Goal: Information Seeking & Learning: Check status

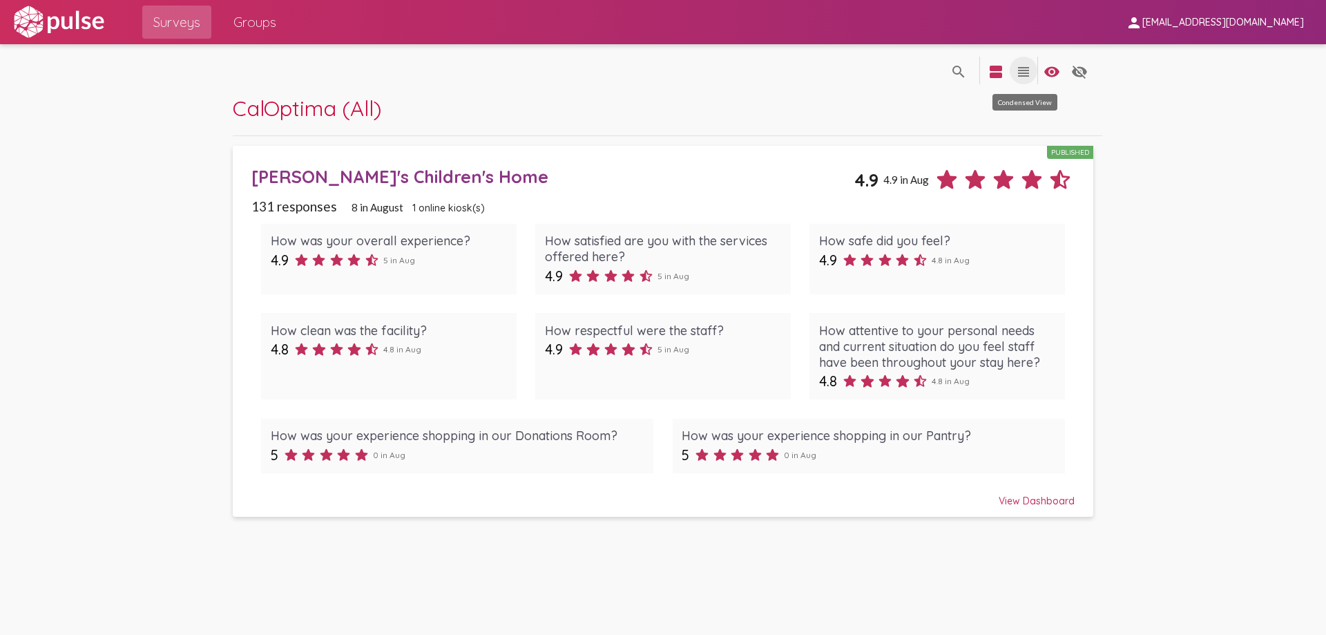
click at [1025, 68] on mat-icon "view_headline" at bounding box center [1023, 72] width 17 height 17
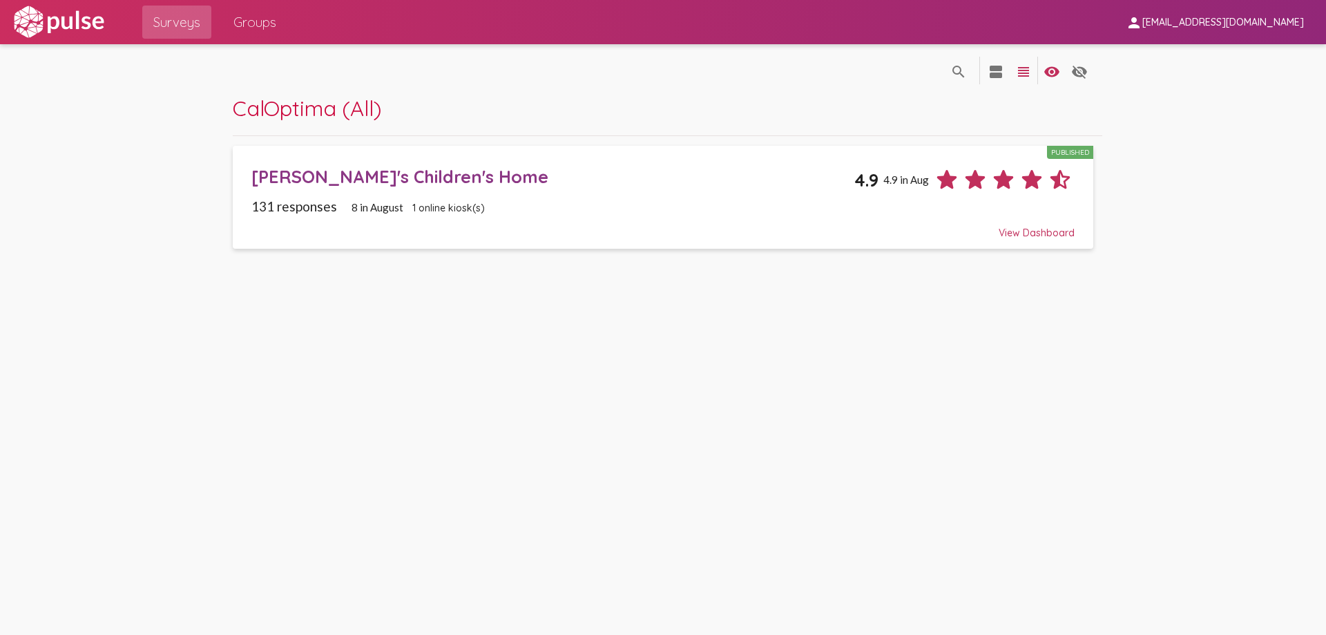
click at [1025, 68] on mat-icon "view_headline" at bounding box center [1023, 72] width 17 height 17
click at [996, 67] on mat-icon "view_agenda" at bounding box center [996, 72] width 17 height 17
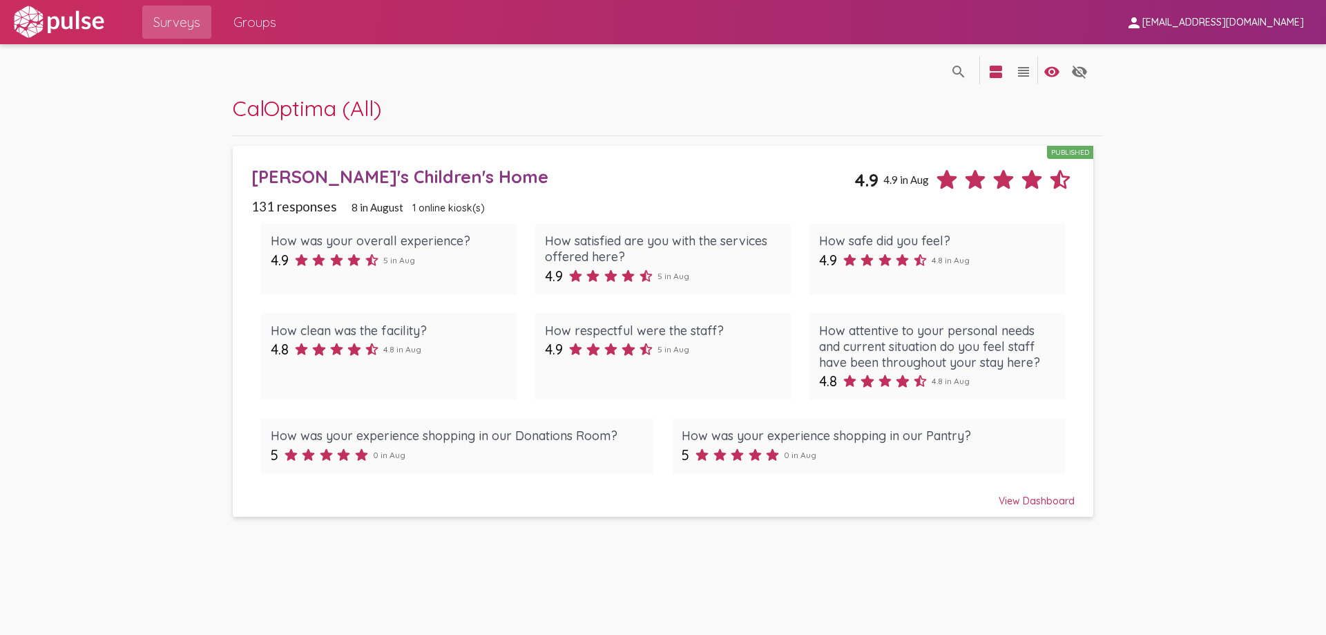
click at [267, 14] on span "Groups" at bounding box center [254, 22] width 43 height 25
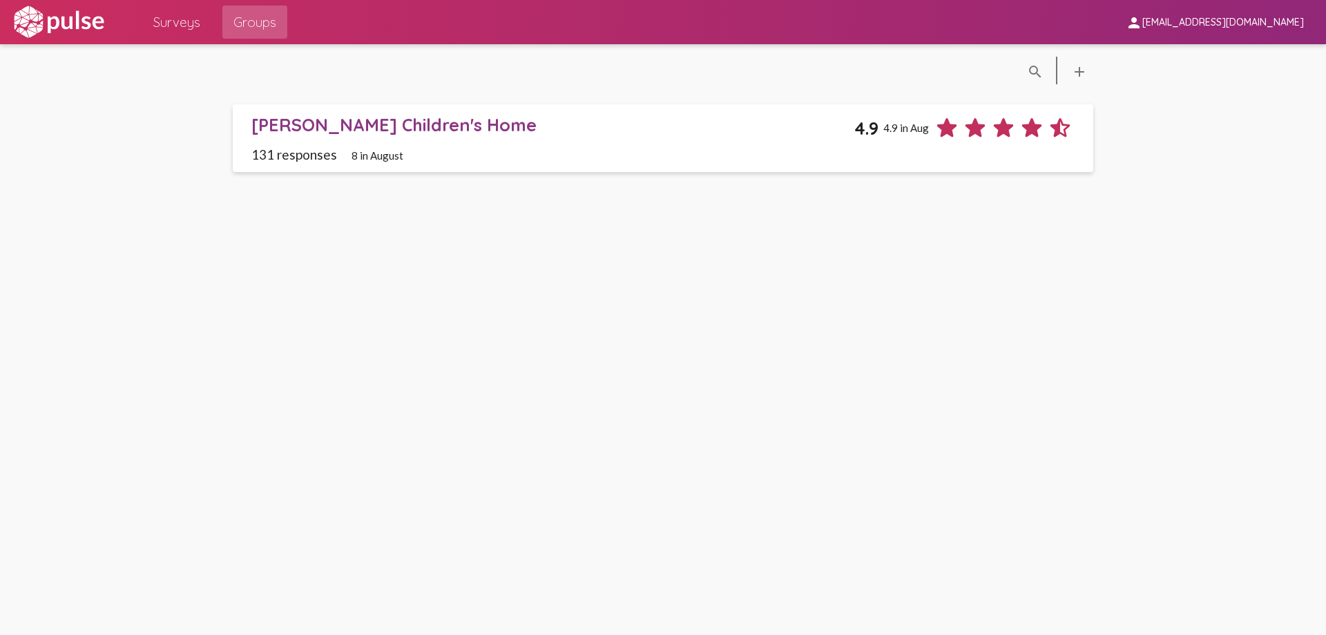
click at [380, 157] on span "8 in August" at bounding box center [377, 155] width 52 height 12
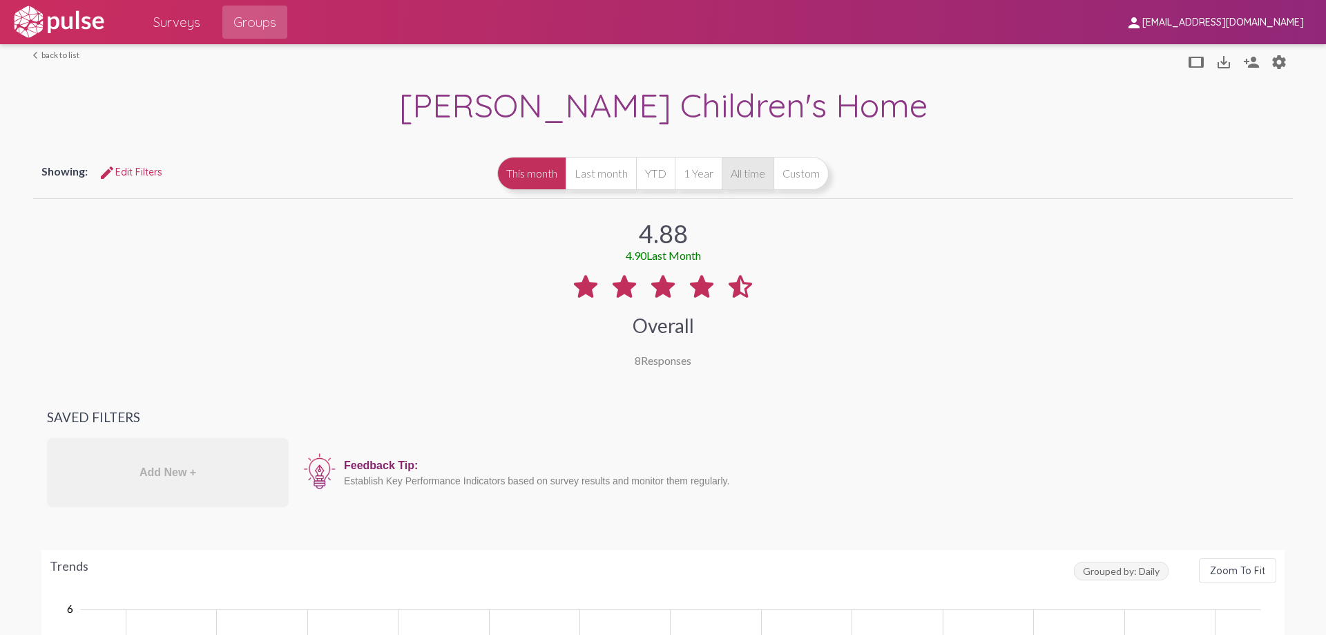
click at [730, 169] on button "All time" at bounding box center [748, 173] width 52 height 33
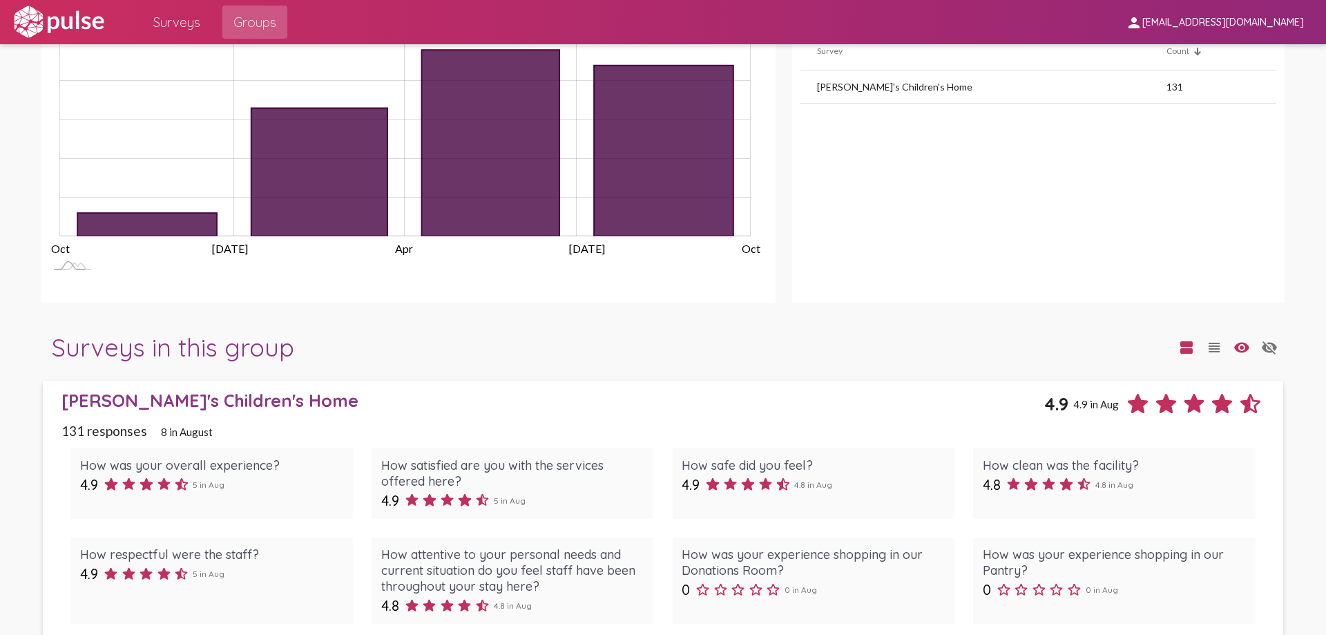
scroll to position [747, 0]
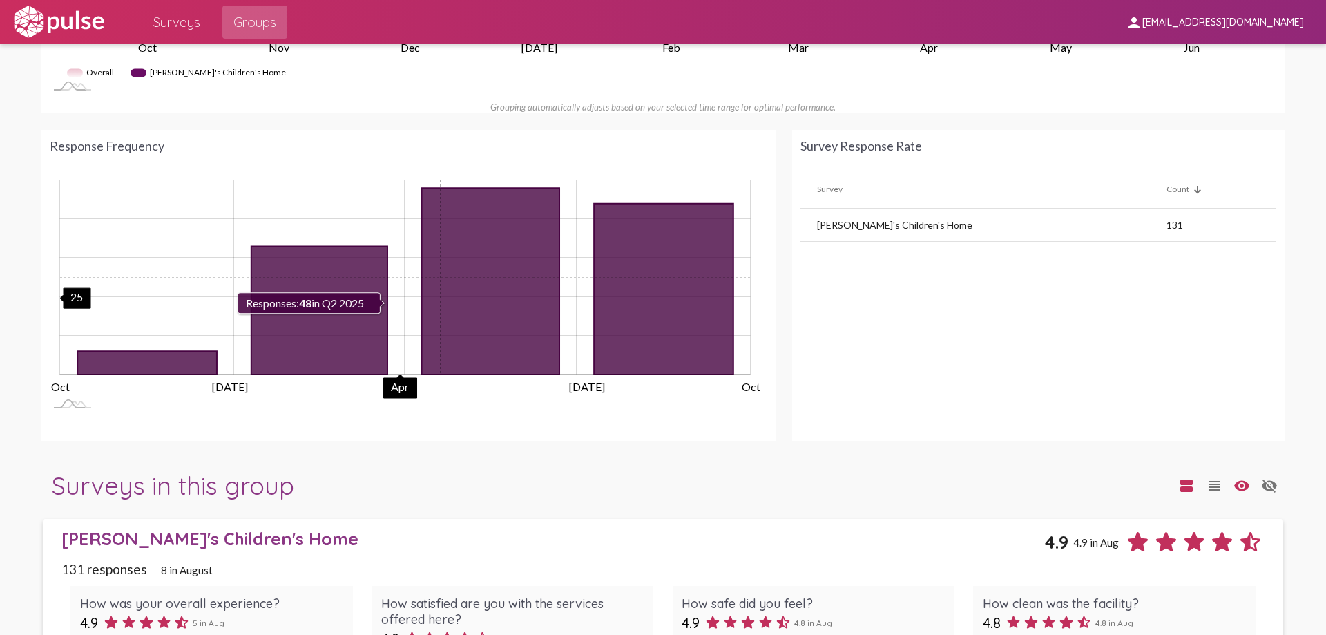
click at [438, 278] on icon "48 2025-04-01" at bounding box center [489, 281] width 137 height 186
click at [1166, 224] on td "131" at bounding box center [1221, 225] width 110 height 33
click at [1166, 191] on div "Count" at bounding box center [1177, 189] width 23 height 10
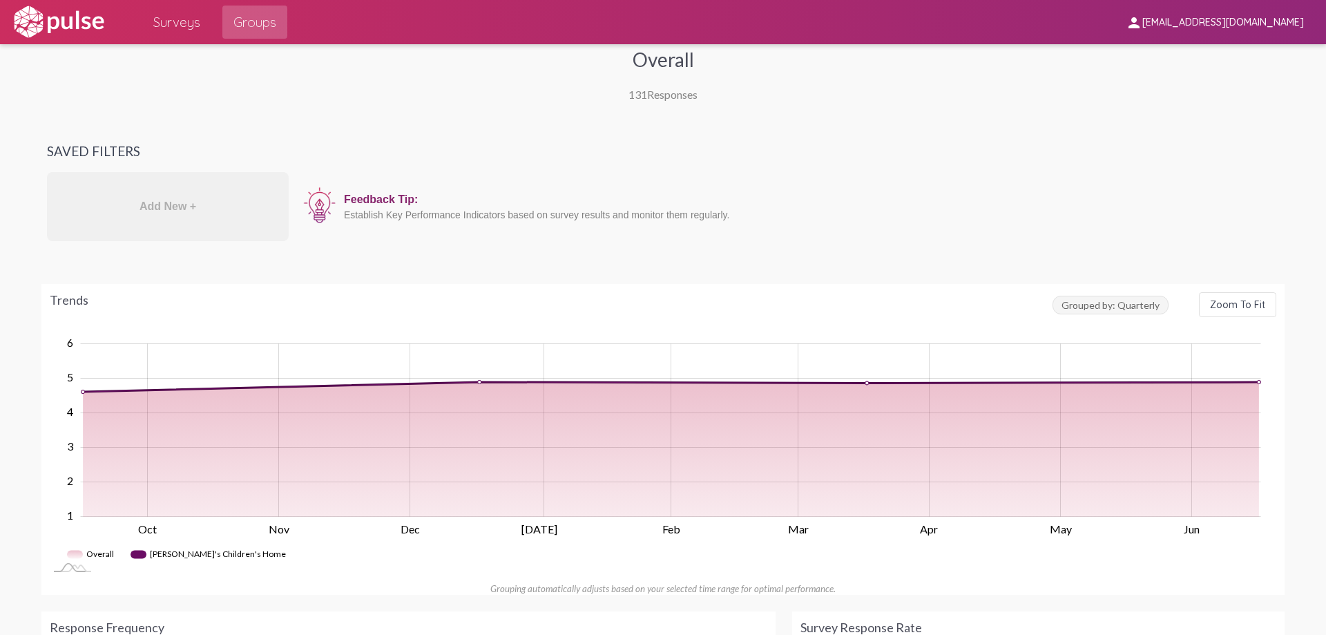
scroll to position [57, 0]
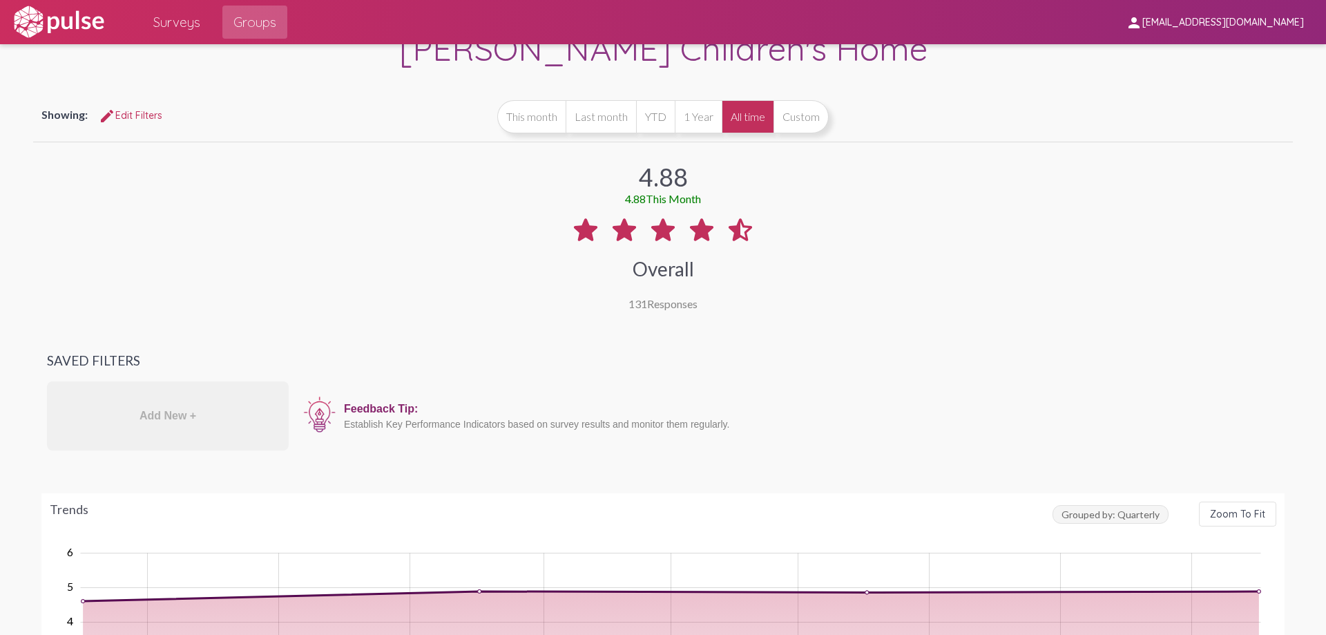
click at [166, 16] on span "Surveys" at bounding box center [176, 22] width 47 height 25
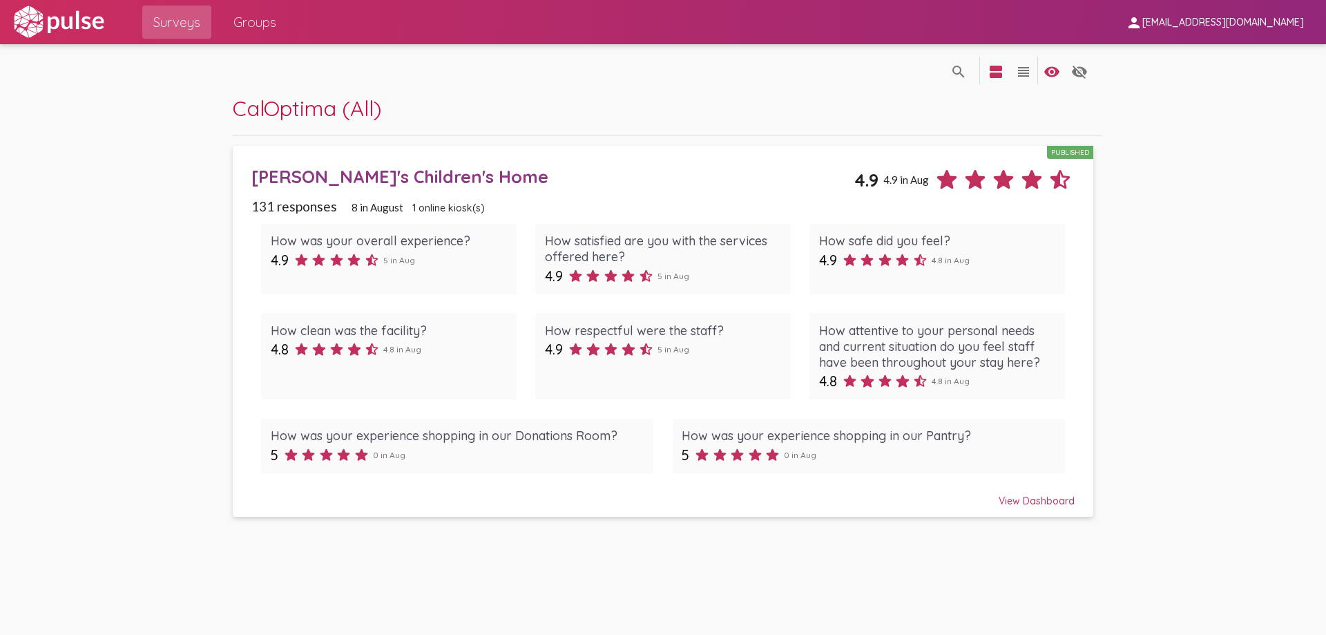
click at [293, 202] on span "131 responses" at bounding box center [294, 206] width 86 height 16
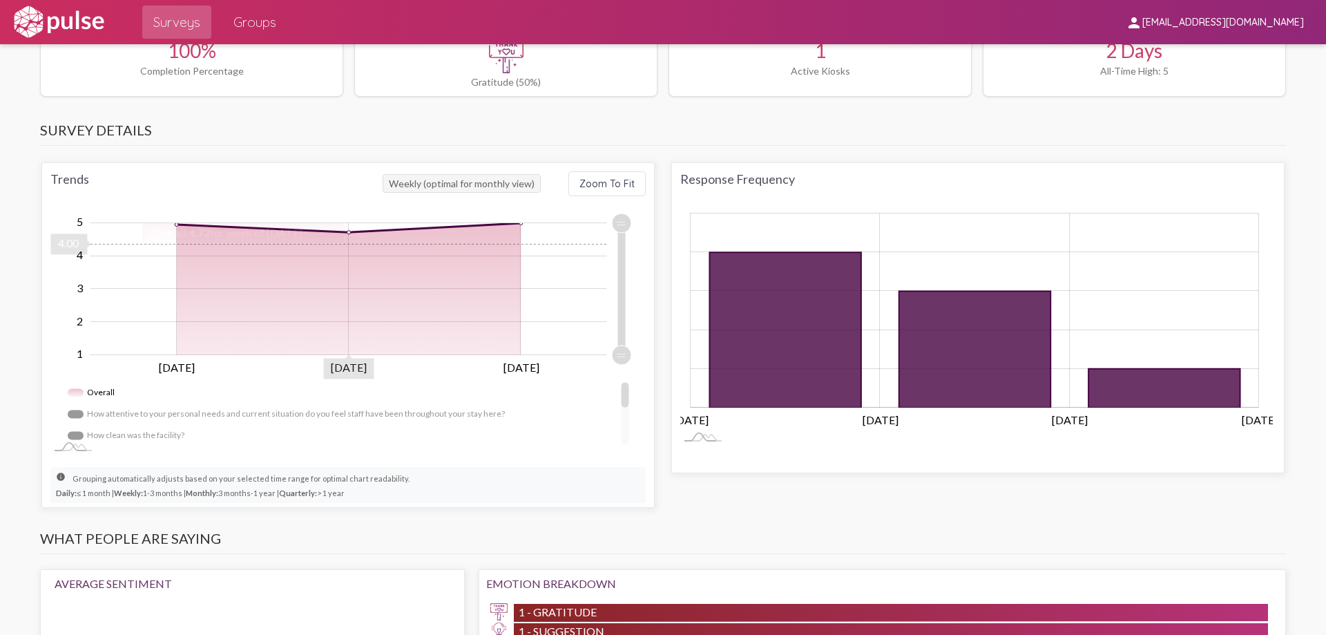
scroll to position [760, 0]
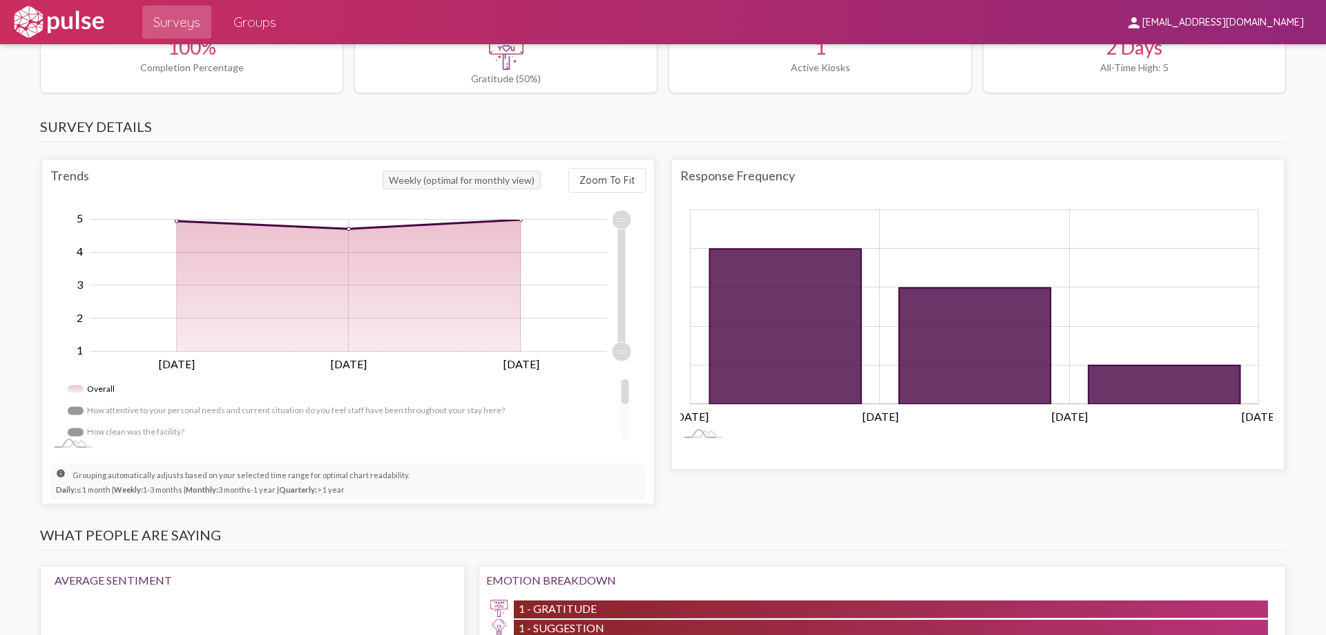
click at [733, 177] on div "Response Frequency" at bounding box center [977, 175] width 595 height 15
click at [763, 329] on icon "4 2025-08-04" at bounding box center [784, 326] width 151 height 155
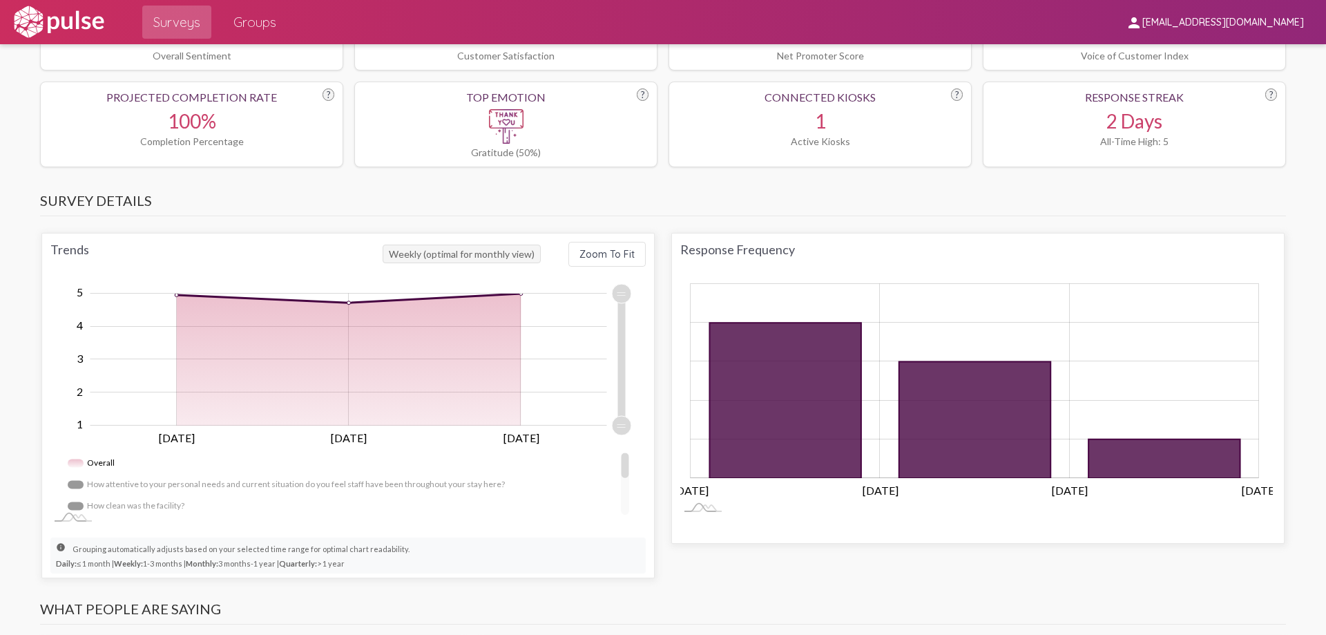
scroll to position [622, 0]
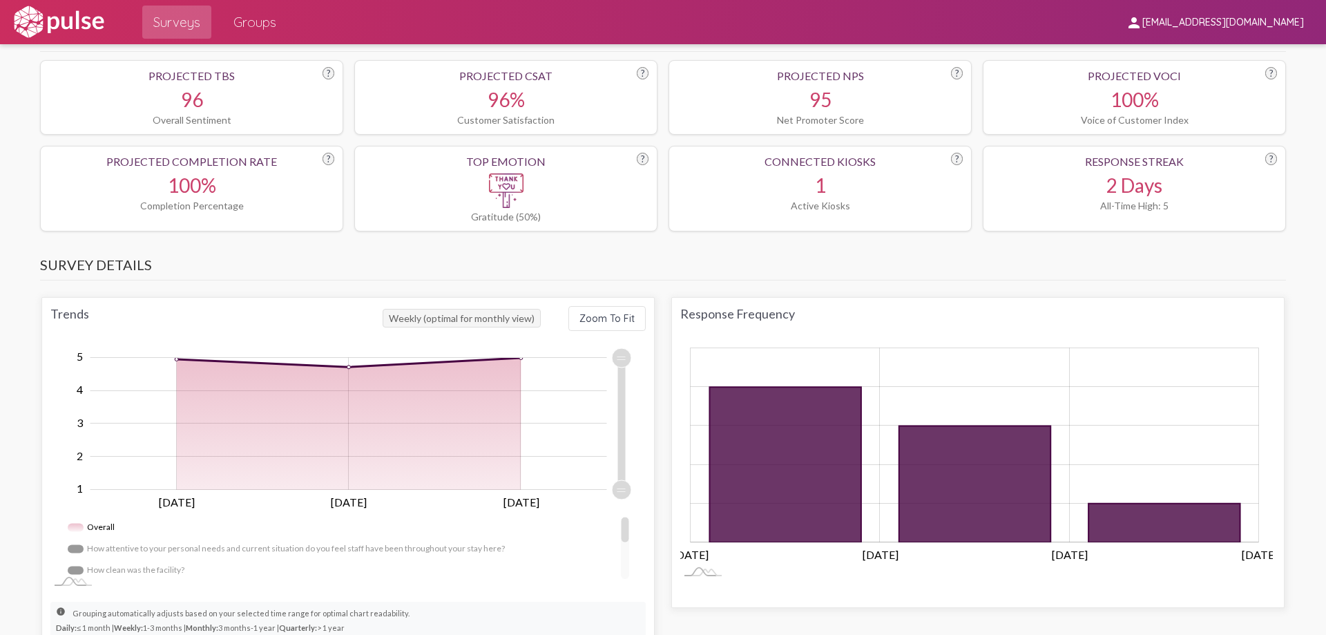
click at [518, 318] on span "Weekly (optimal for monthly view)" at bounding box center [462, 318] width 158 height 19
click at [422, 316] on span "Weekly (optimal for monthly view)" at bounding box center [462, 318] width 158 height 19
click at [410, 321] on span "Weekly (optimal for monthly view)" at bounding box center [462, 318] width 158 height 19
click at [585, 321] on span "Zoom To Fit" at bounding box center [606, 318] width 55 height 12
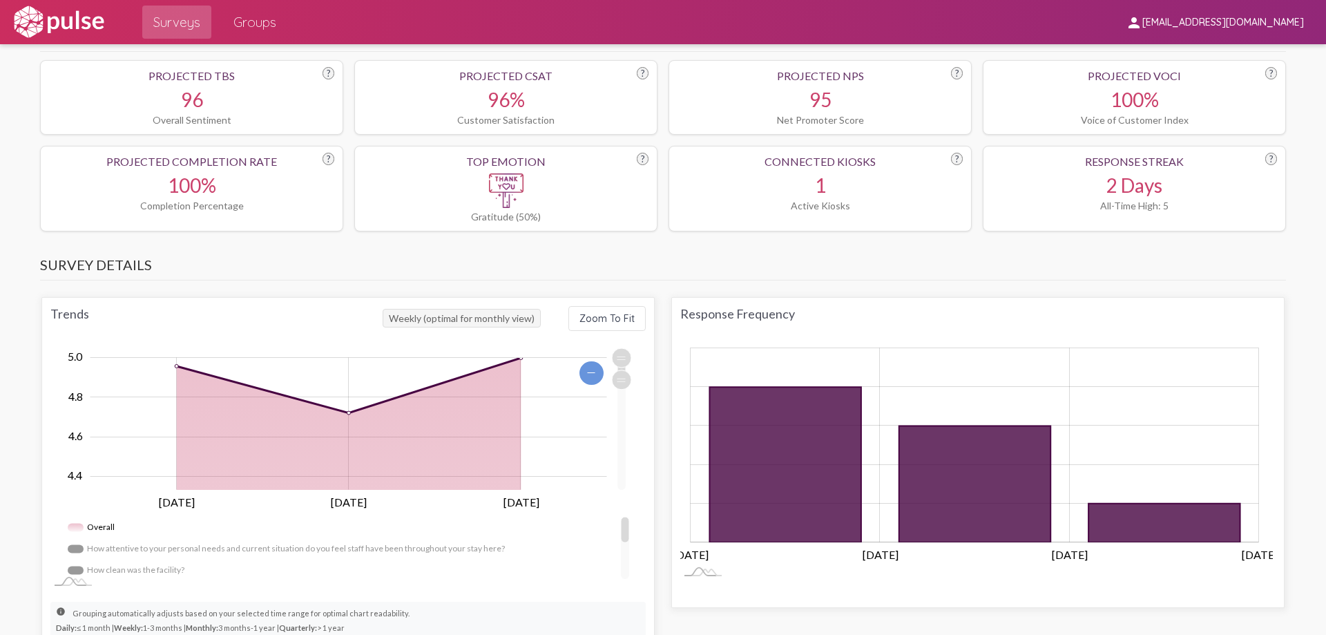
click at [585, 321] on span "Zoom To Fit" at bounding box center [606, 318] width 55 height 12
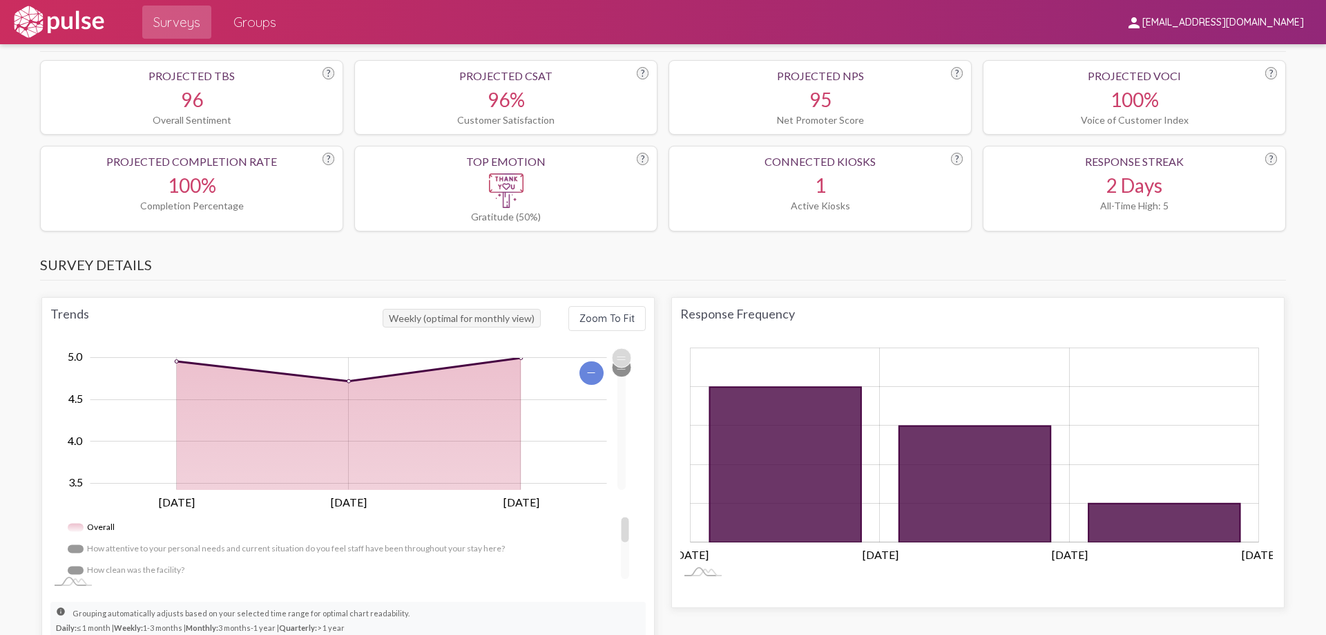
click at [599, 360] on g "Zoom Out 1.0 2 1.5 0.00 5.2 5.0 4.8 5.5 4.5 4.0 3.0 3.5 2.5 From 4.71 to 5.00 U…" at bounding box center [346, 562] width 572 height 428
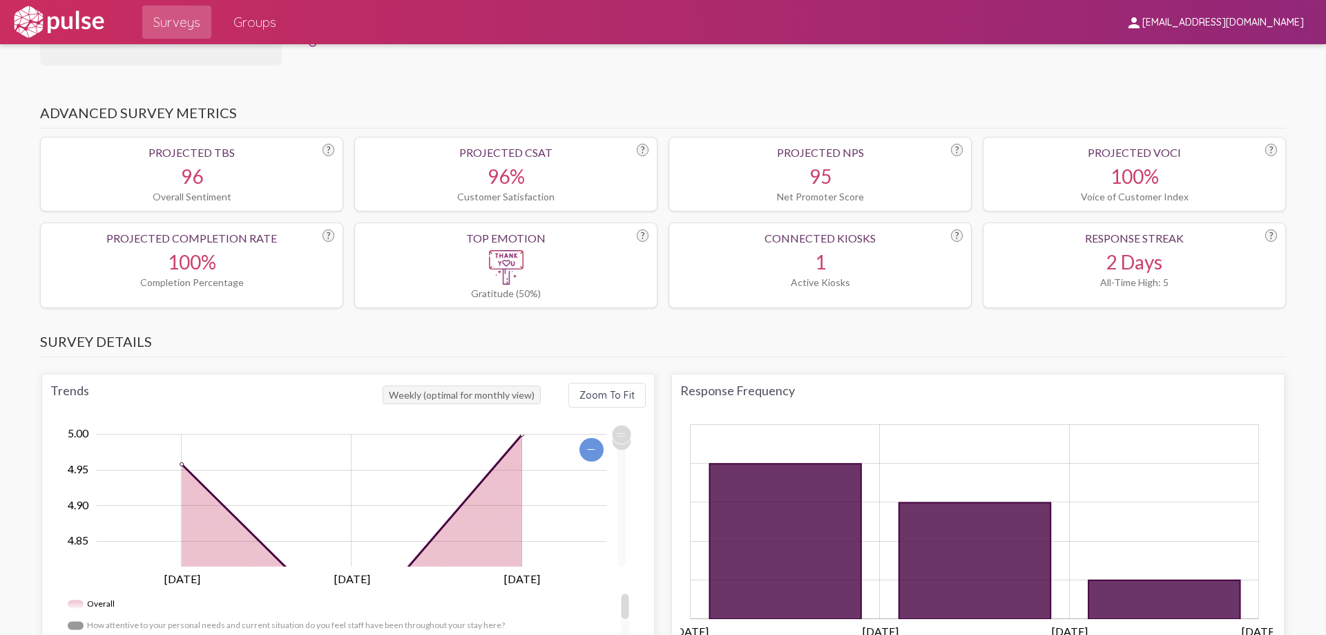
scroll to position [483, 0]
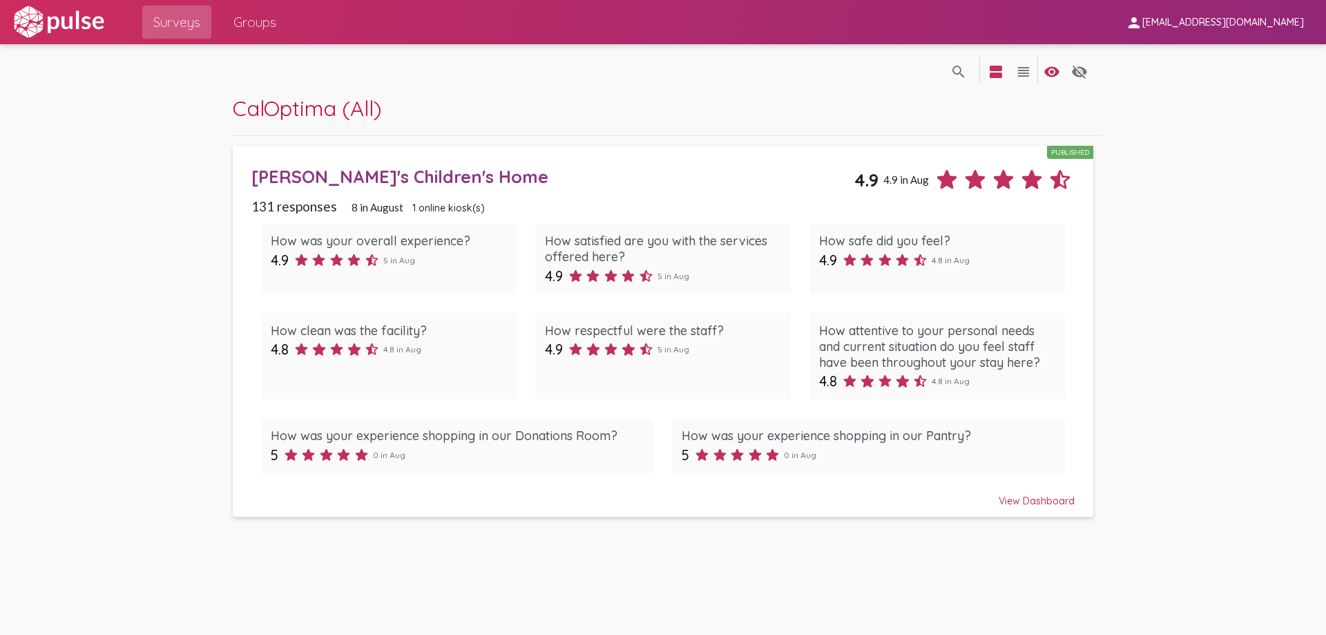
click at [1048, 498] on div "View Dashboard" at bounding box center [662, 494] width 822 height 25
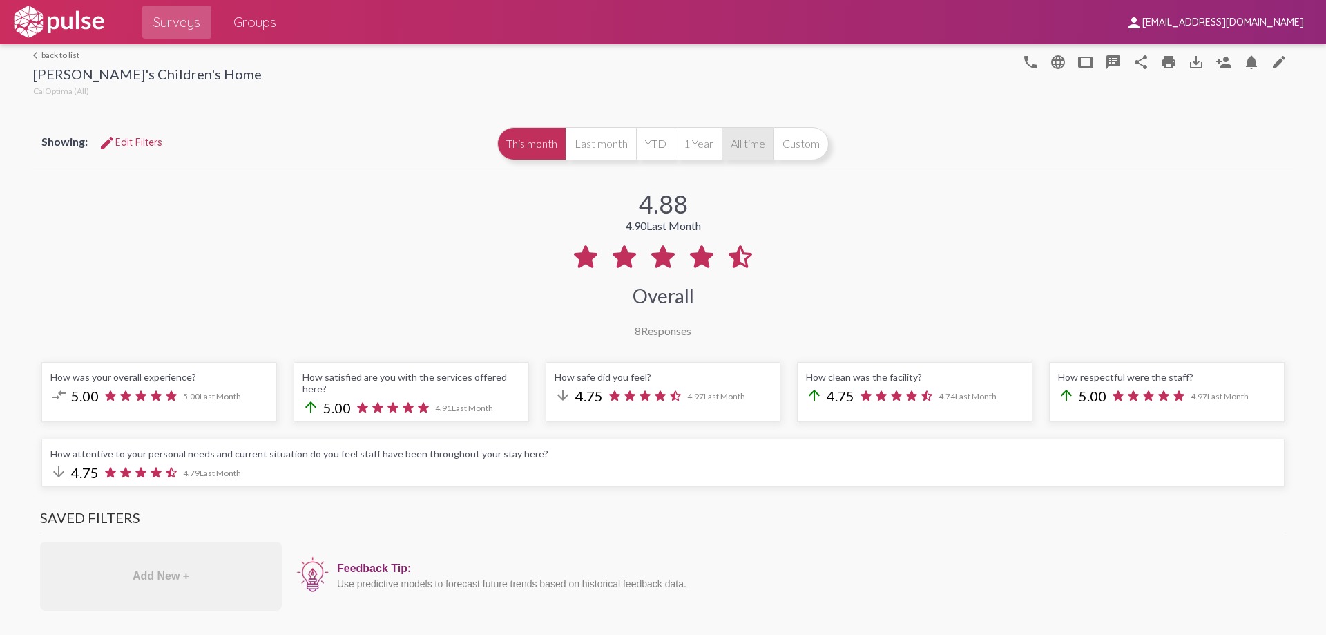
click at [745, 133] on button "All time" at bounding box center [748, 143] width 52 height 33
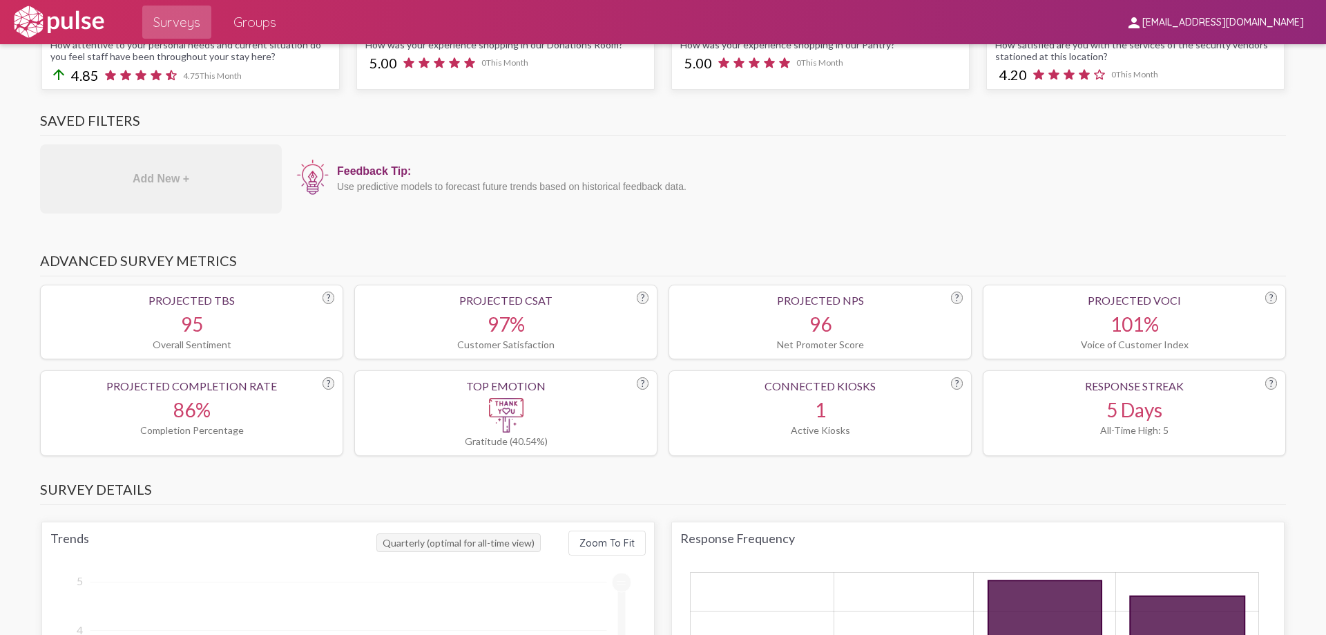
scroll to position [552, 0]
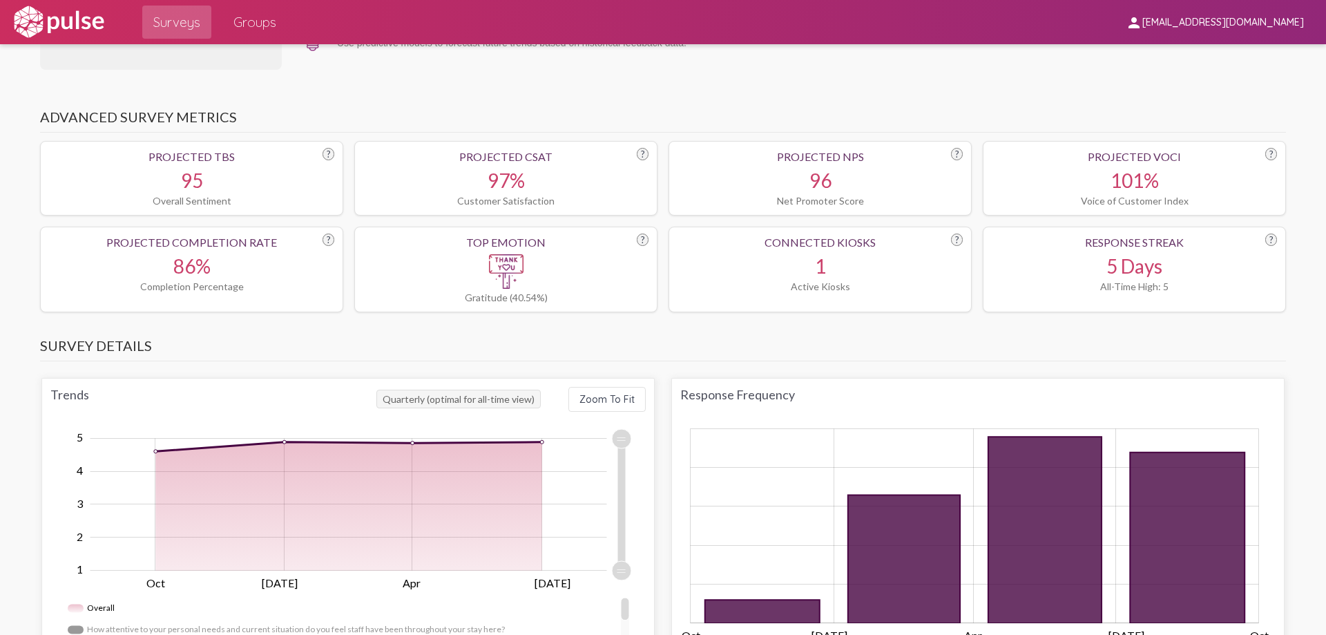
click at [1129, 275] on div "5 Days" at bounding box center [1134, 265] width 285 height 23
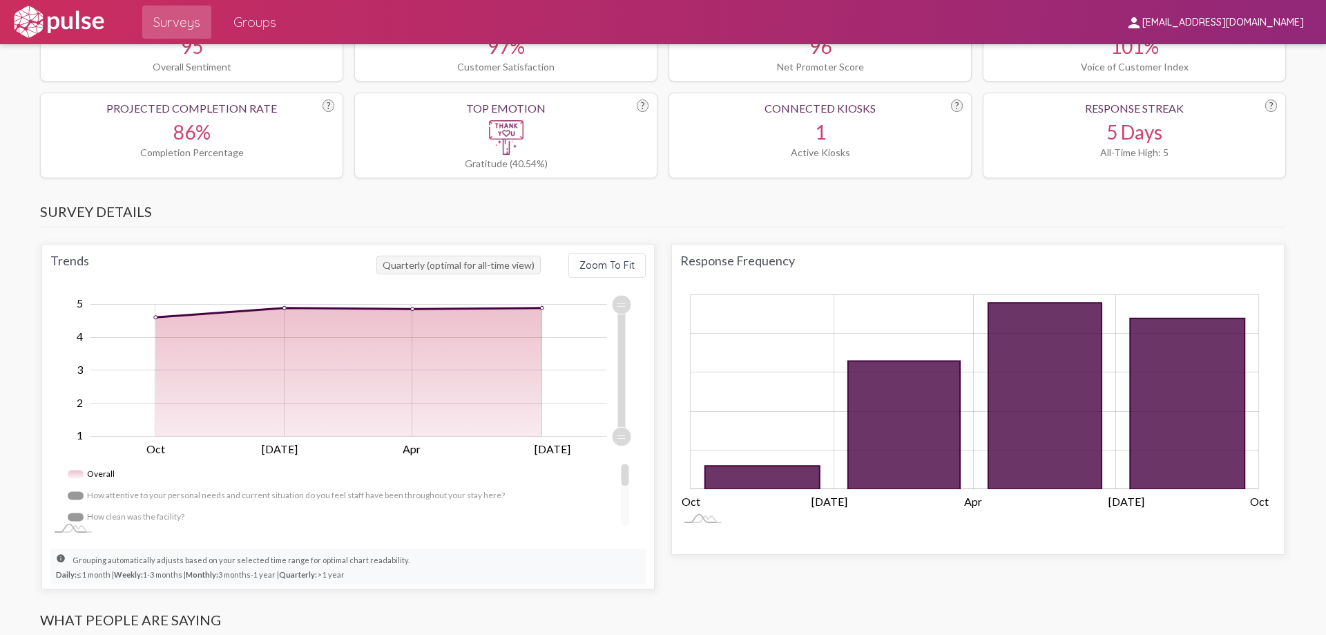
scroll to position [691, 0]
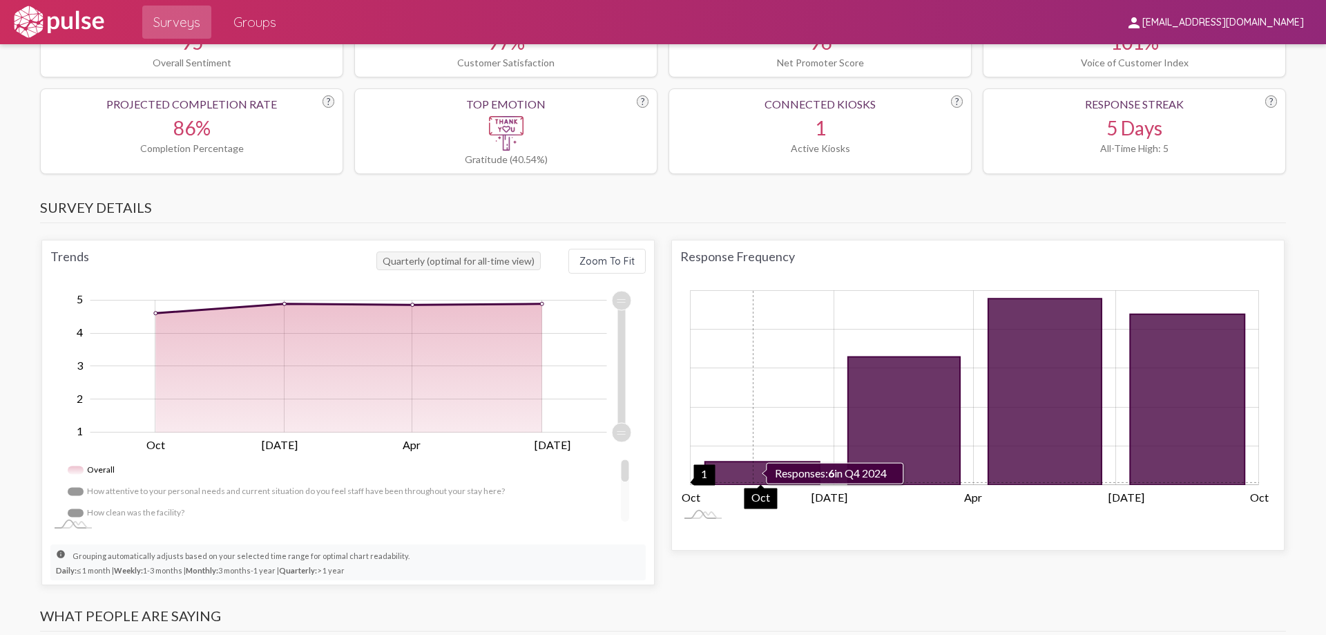
click at [748, 482] on icon "6 2024-10-01" at bounding box center [761, 472] width 115 height 23
click at [746, 465] on icon "6 2024-10-01" at bounding box center [761, 472] width 115 height 23
click at [697, 478] on rect "Chart" at bounding box center [975, 388] width 568 height 194
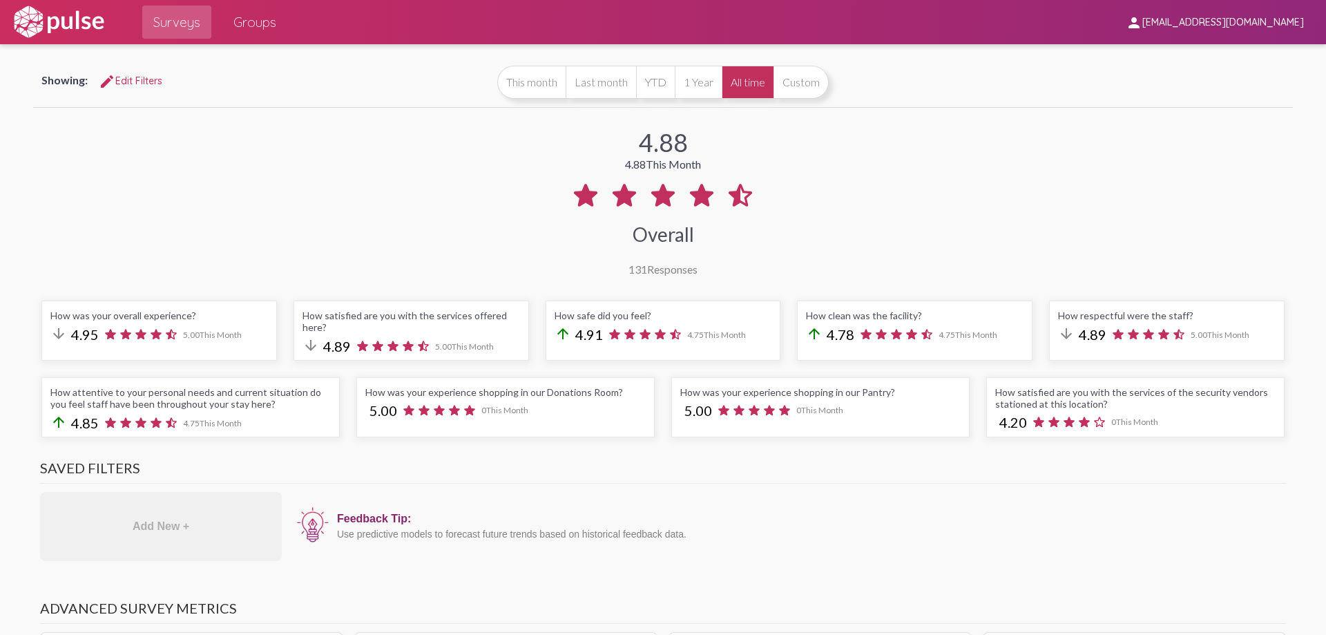
scroll to position [0, 0]
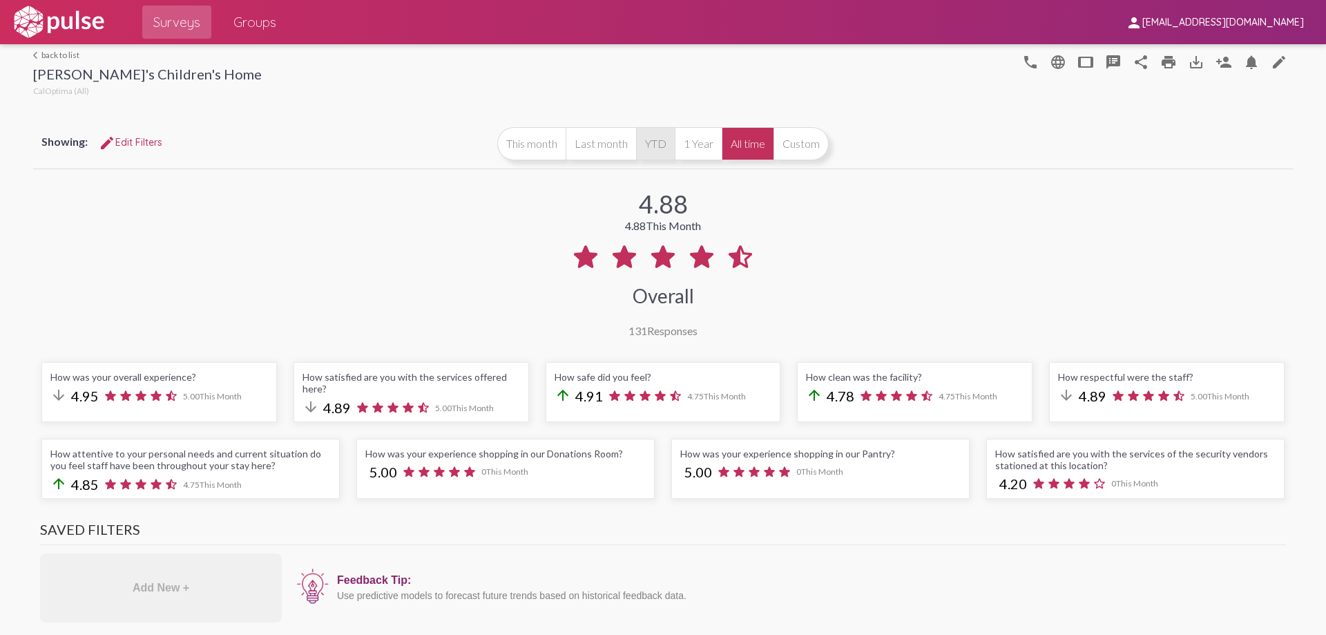
click at [650, 139] on button "YTD" at bounding box center [655, 143] width 39 height 33
click at [737, 151] on button "All time" at bounding box center [748, 143] width 52 height 33
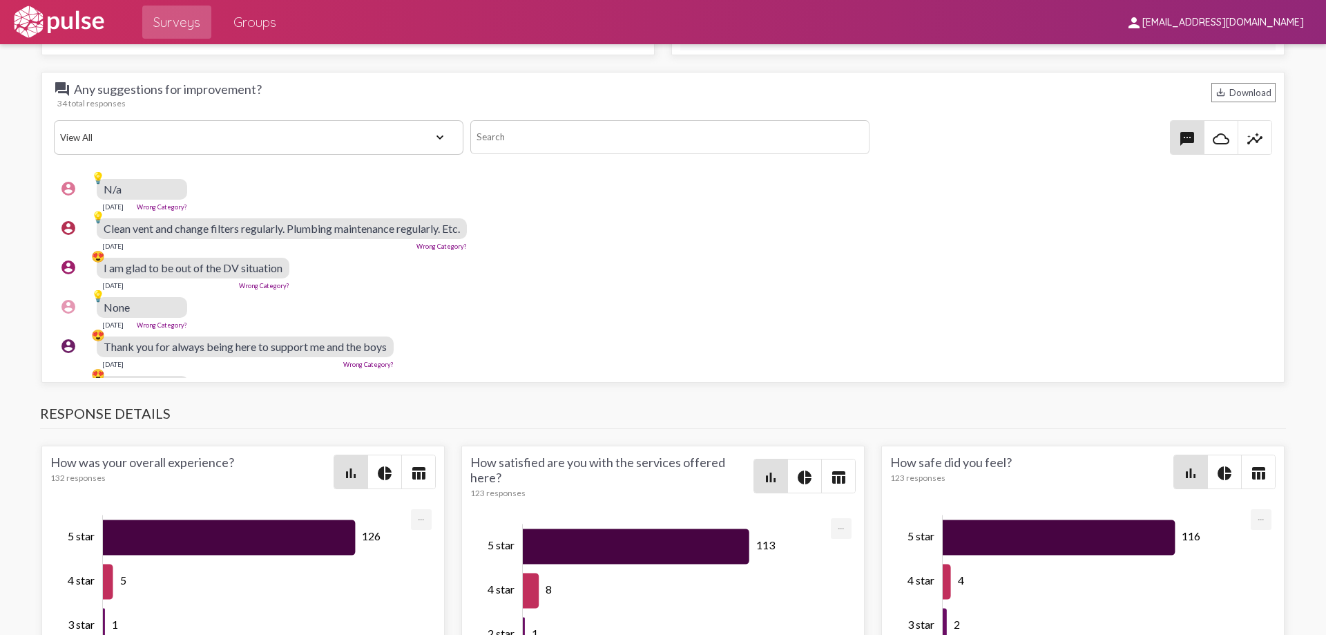
scroll to position [967, 0]
